Goal: Browse casually

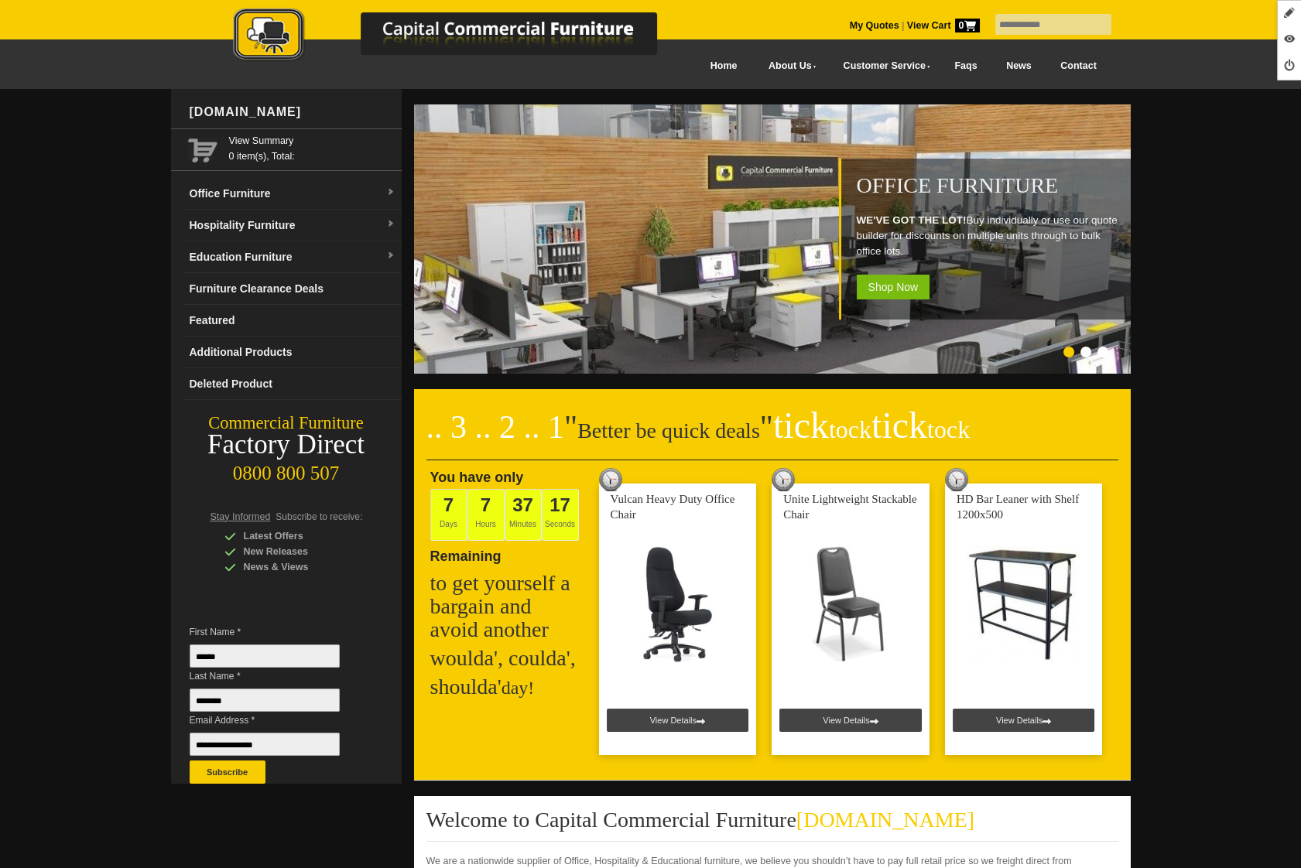
click at [280, 48] on img at bounding box center [461, 36] width 542 height 56
